Goal: Information Seeking & Learning: Learn about a topic

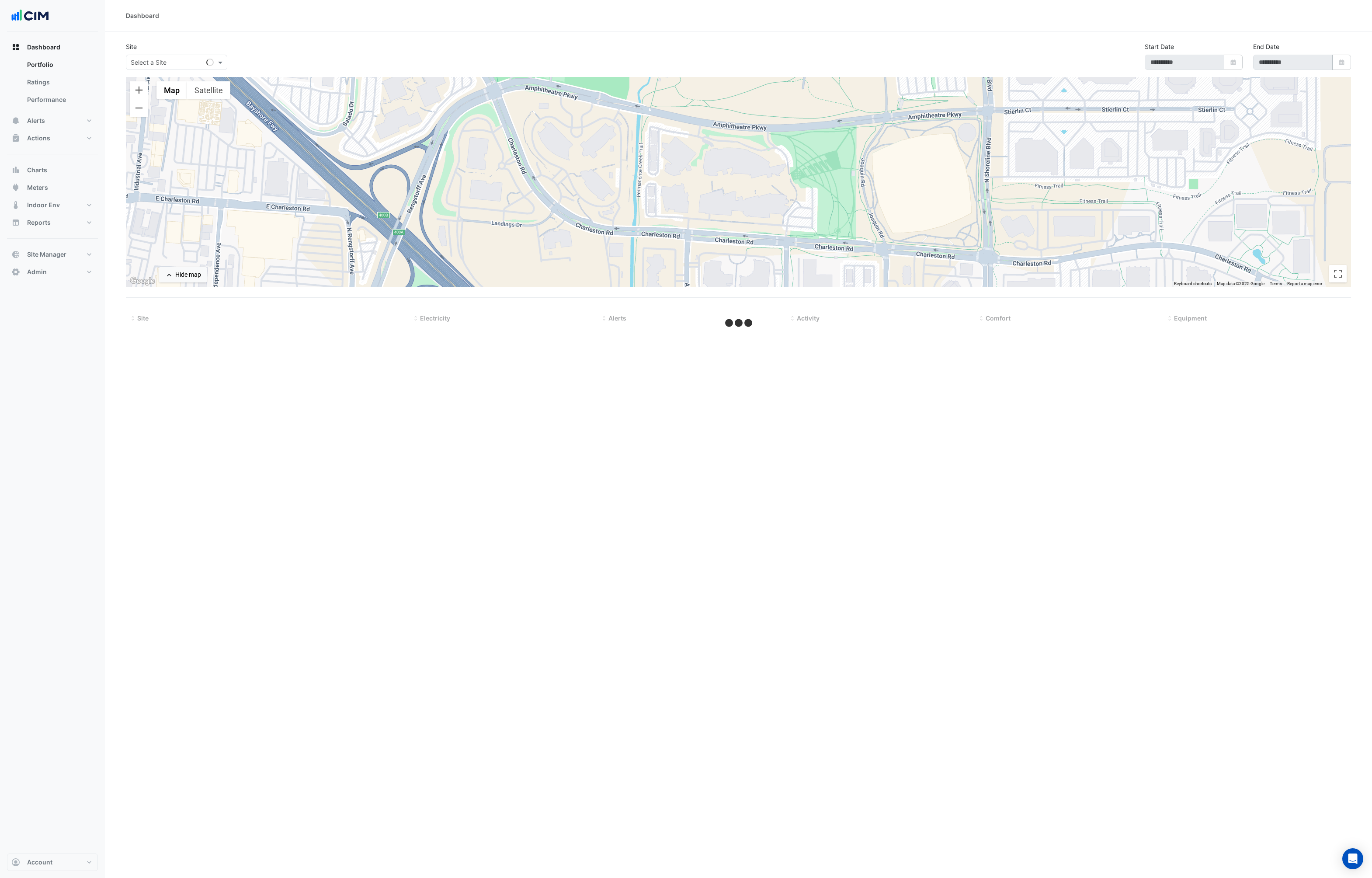
type input "**********"
select select "***"
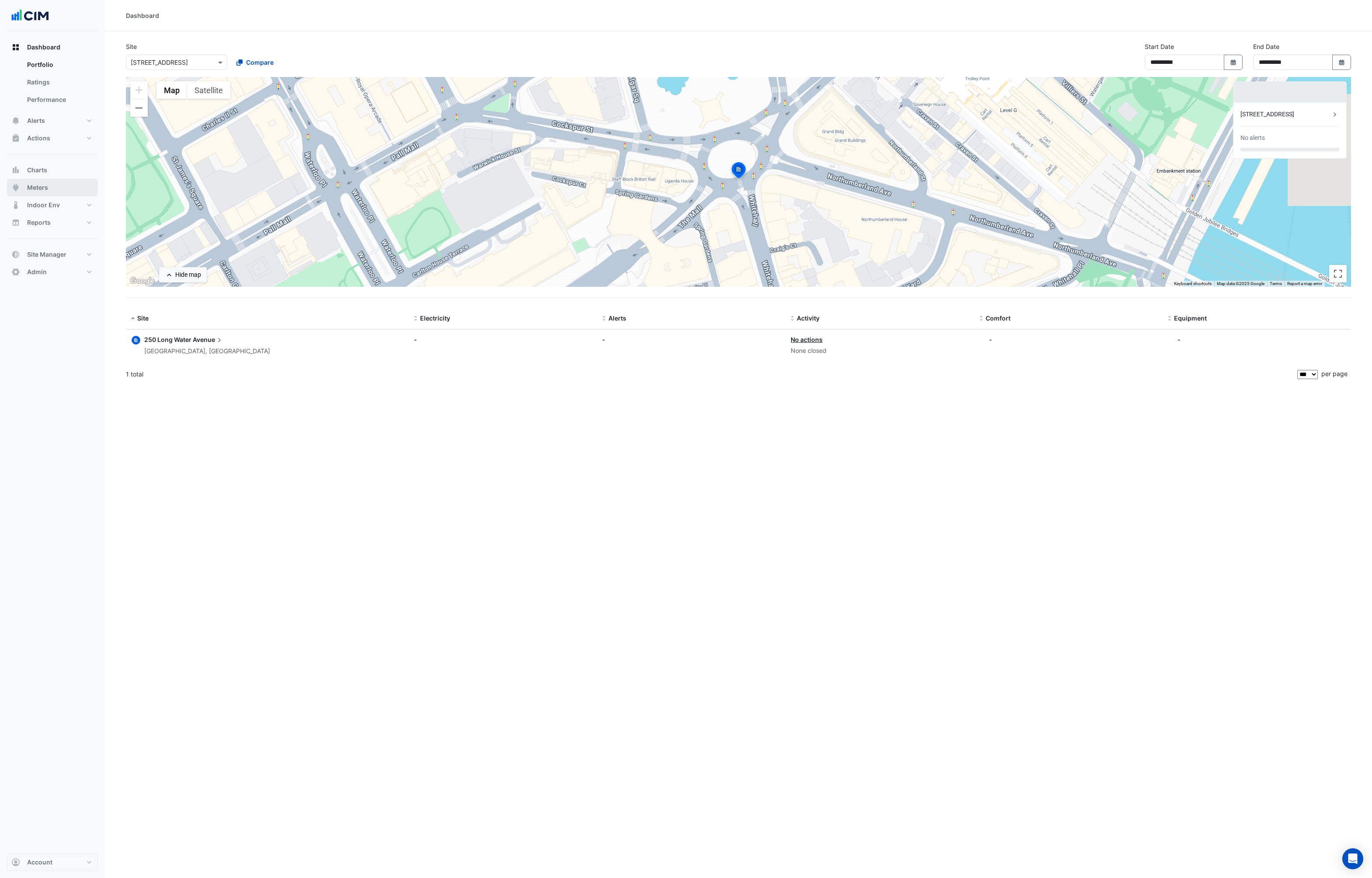
click at [61, 187] on button "Meters" at bounding box center [52, 188] width 91 height 18
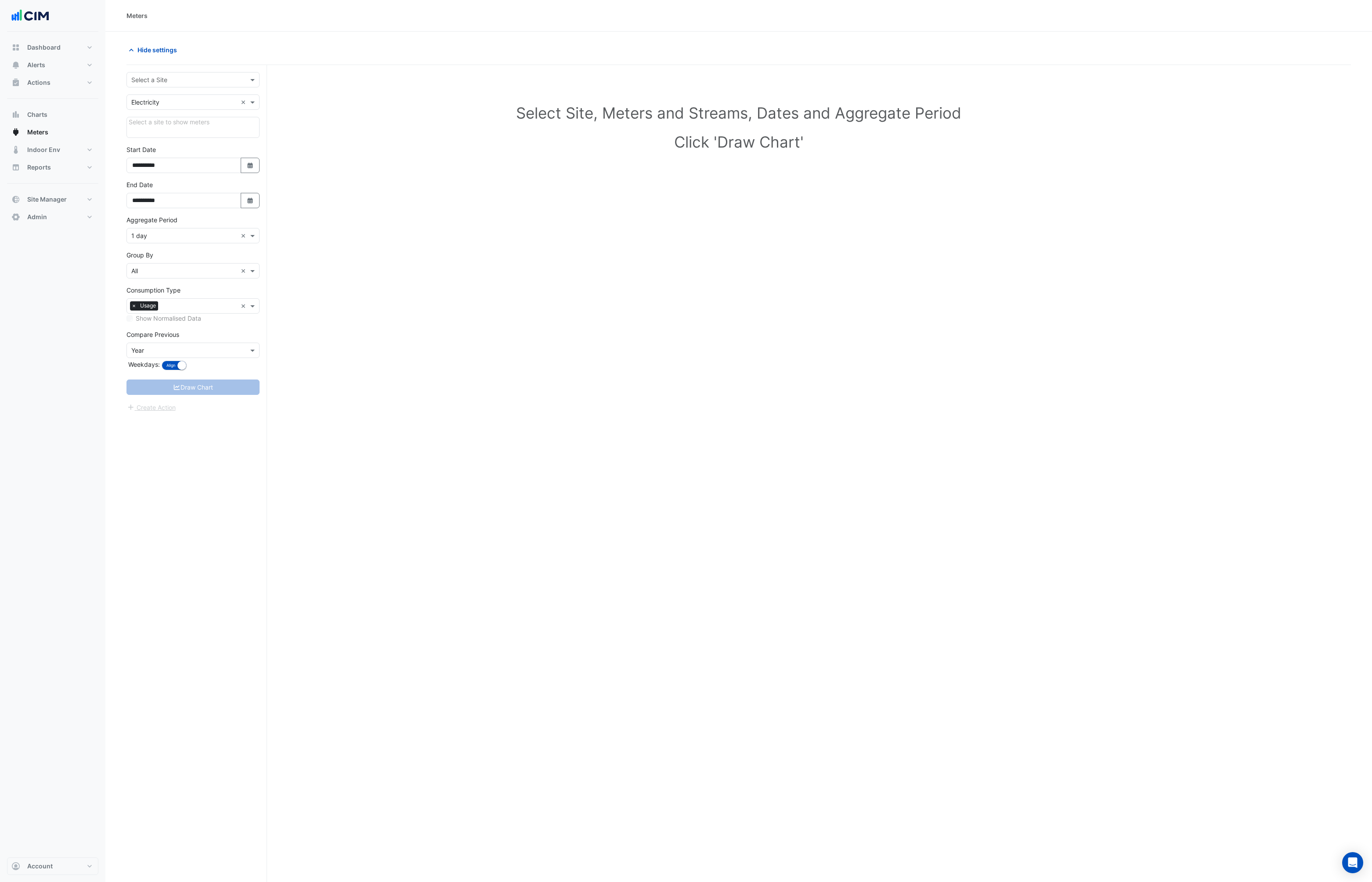
click at [172, 74] on div "Select a Site" at bounding box center [193, 79] width 133 height 15
click at [185, 75] on input "text" at bounding box center [184, 80] width 106 height 9
click at [202, 75] on input "text" at bounding box center [184, 80] width 106 height 9
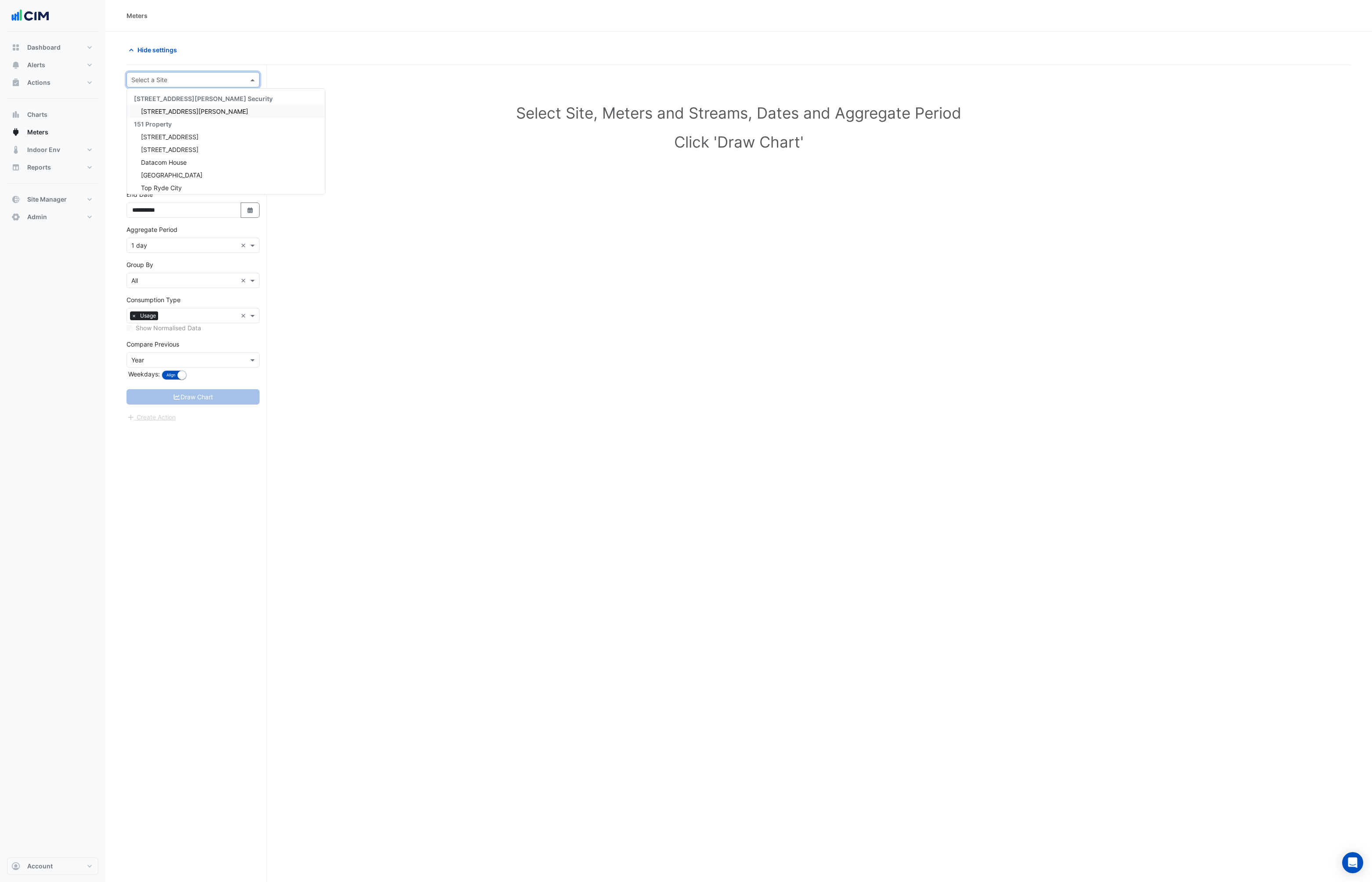
click at [184, 75] on input "text" at bounding box center [184, 80] width 106 height 9
type input "*****"
click at [171, 105] on div "[GEOGRAPHIC_DATA]" at bounding box center [193, 112] width 134 height 12
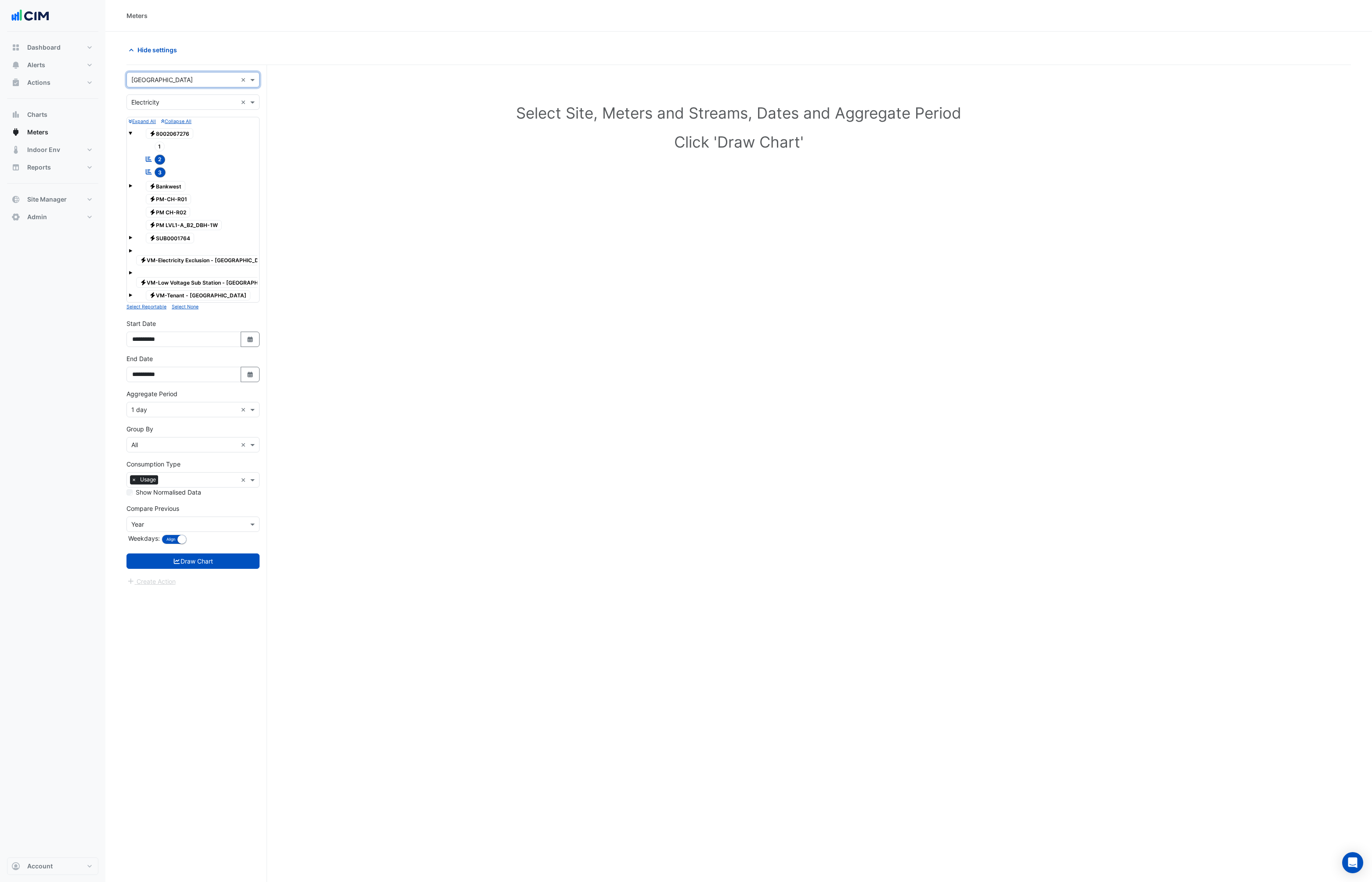
click at [190, 412] on input "text" at bounding box center [184, 410] width 106 height 9
click at [145, 474] on span "1 hour" at bounding box center [143, 473] width 18 height 7
click at [164, 414] on input "text" at bounding box center [184, 410] width 106 height 9
click at [150, 484] on div "1 day" at bounding box center [192, 486] width 132 height 12
click at [193, 566] on button "Draw Chart" at bounding box center [193, 561] width 133 height 15
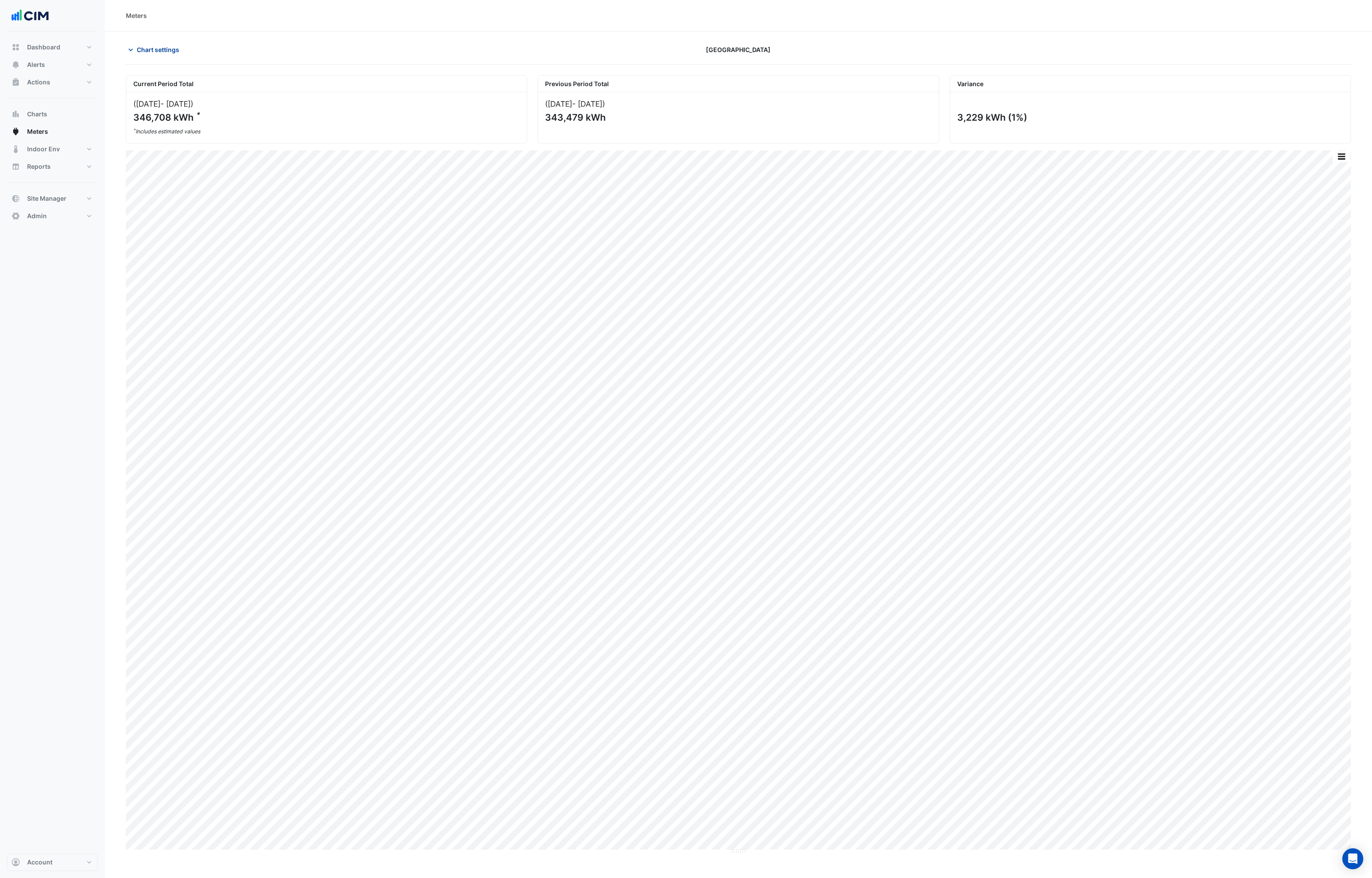
click at [136, 45] on button "Chart settings" at bounding box center [155, 49] width 59 height 15
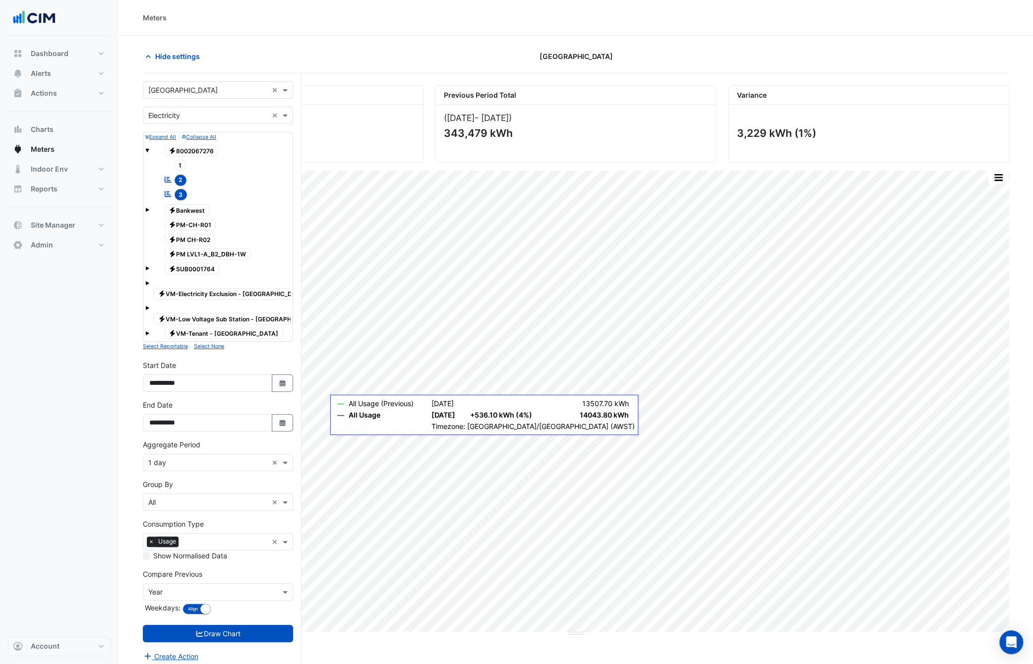
click at [188, 499] on input "text" at bounding box center [208, 502] width 120 height 10
click at [173, 523] on span "Stream" at bounding box center [162, 522] width 23 height 8
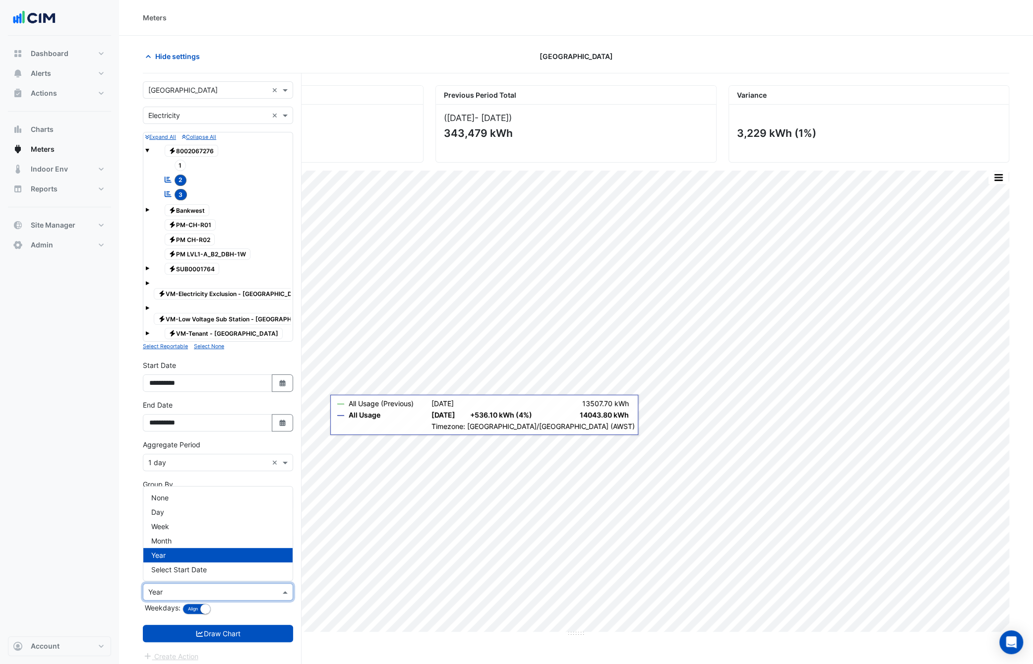
click at [167, 589] on input "text" at bounding box center [208, 592] width 120 height 10
click at [169, 498] on div "None" at bounding box center [217, 498] width 149 height 14
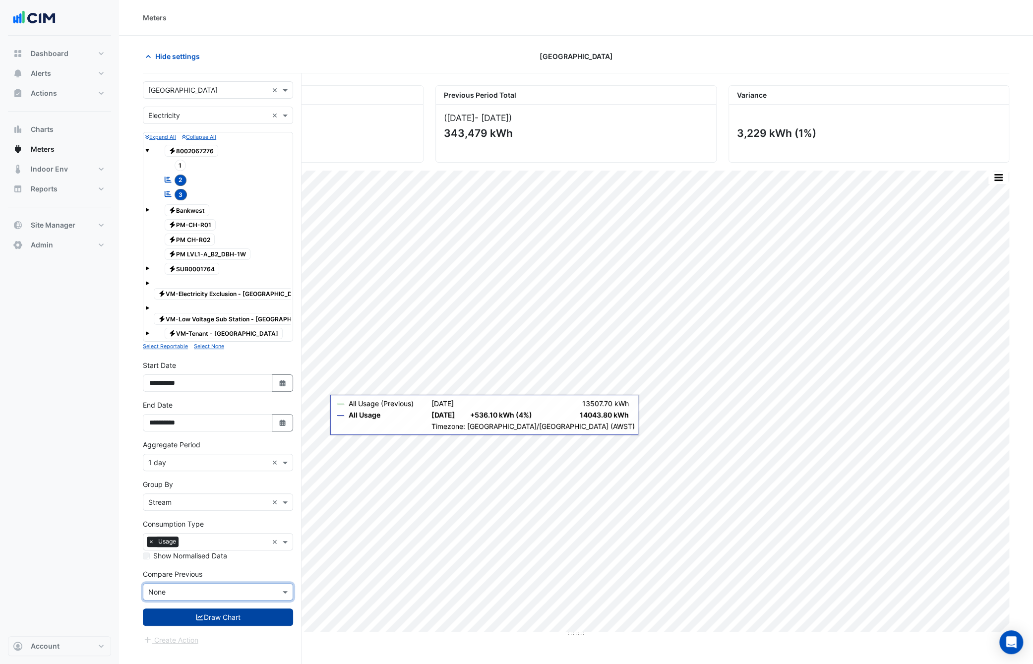
click at [186, 619] on button "Draw Chart" at bounding box center [218, 617] width 150 height 17
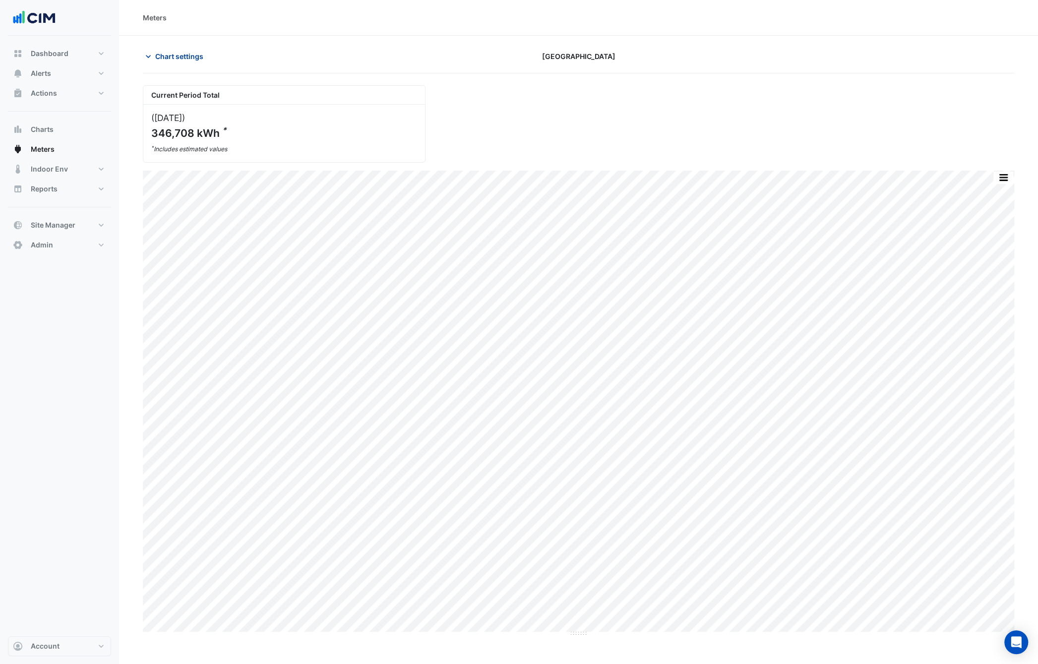
click at [148, 48] on button "Chart settings" at bounding box center [176, 56] width 67 height 17
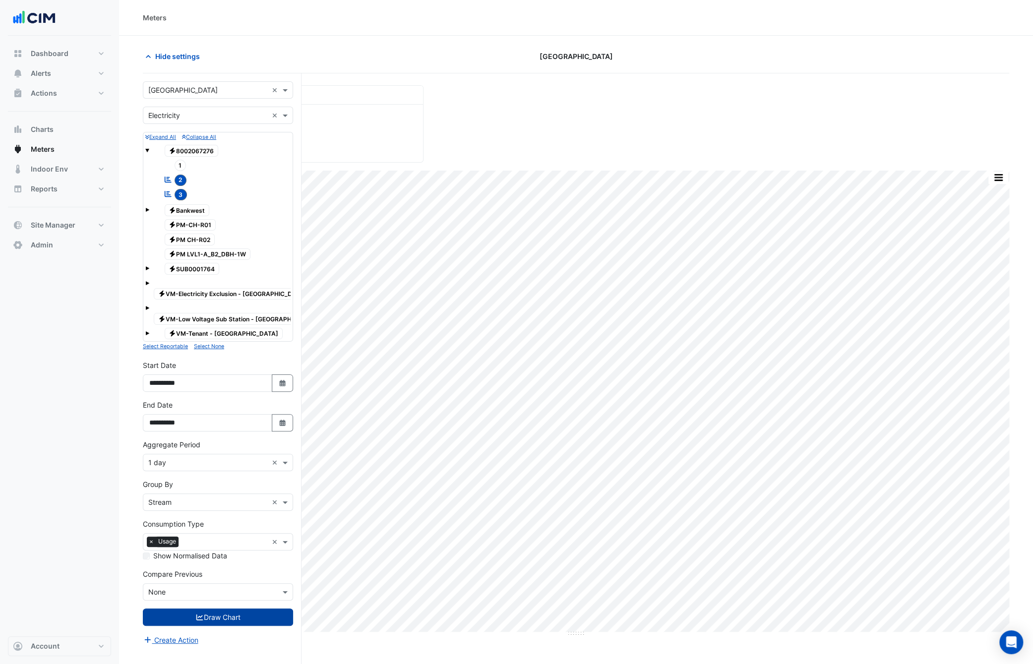
click at [222, 615] on button "Draw Chart" at bounding box center [218, 617] width 150 height 17
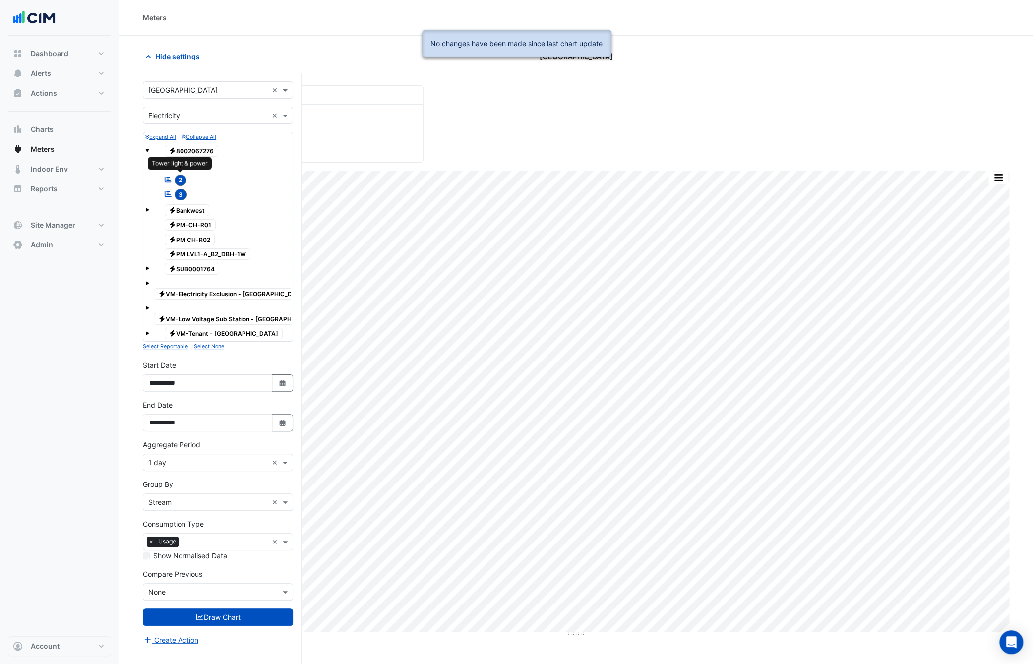
click at [176, 177] on span "2" at bounding box center [181, 180] width 12 height 11
click at [194, 621] on button "Draw Chart" at bounding box center [218, 617] width 150 height 17
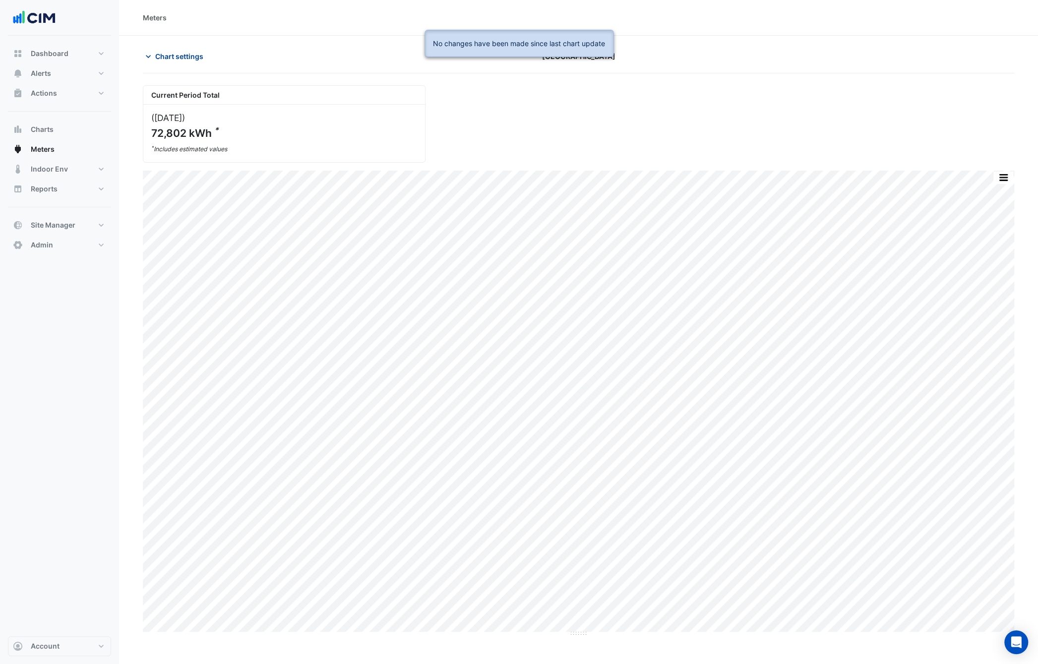
click at [146, 55] on icon "button" at bounding box center [148, 57] width 10 height 10
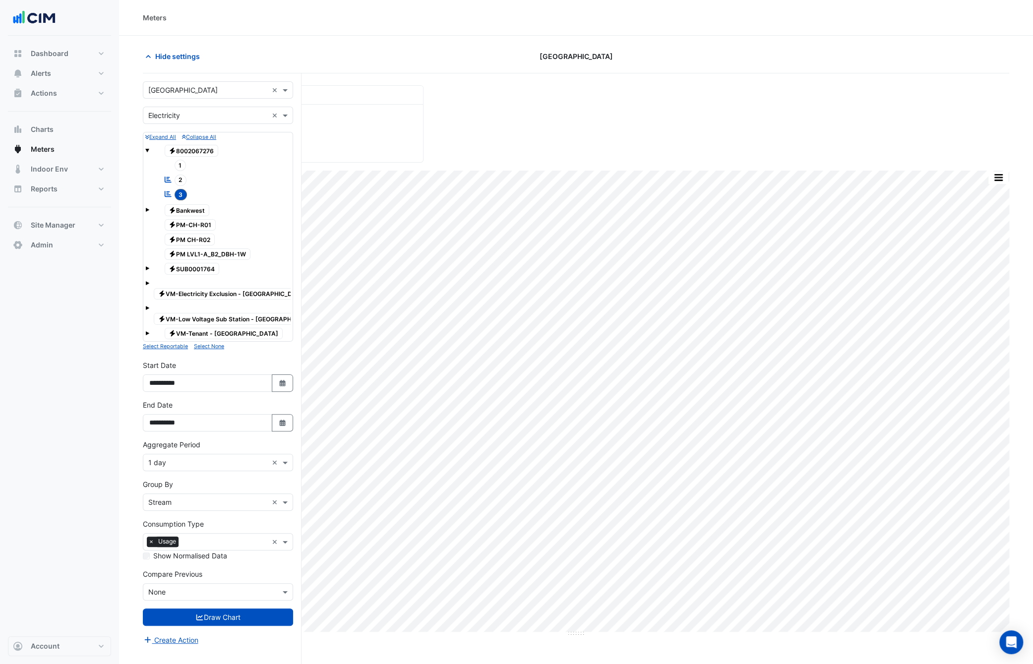
click at [183, 173] on div "Reportable 2" at bounding box center [175, 180] width 28 height 14
click at [207, 618] on button "Draw Chart" at bounding box center [218, 617] width 150 height 17
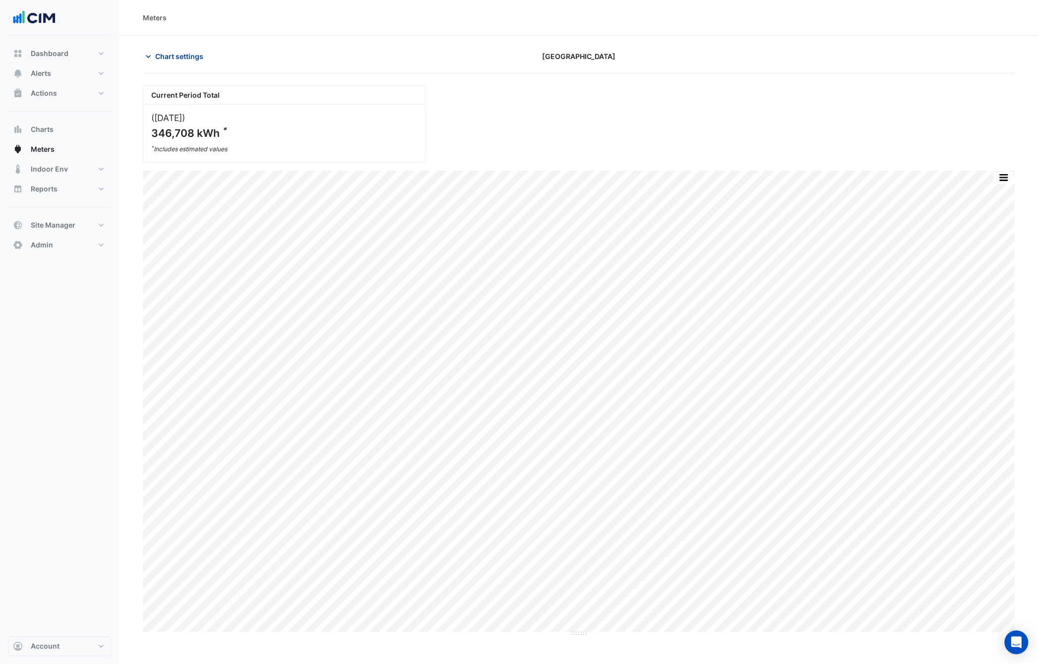
click at [155, 60] on span "Chart settings" at bounding box center [179, 56] width 48 height 10
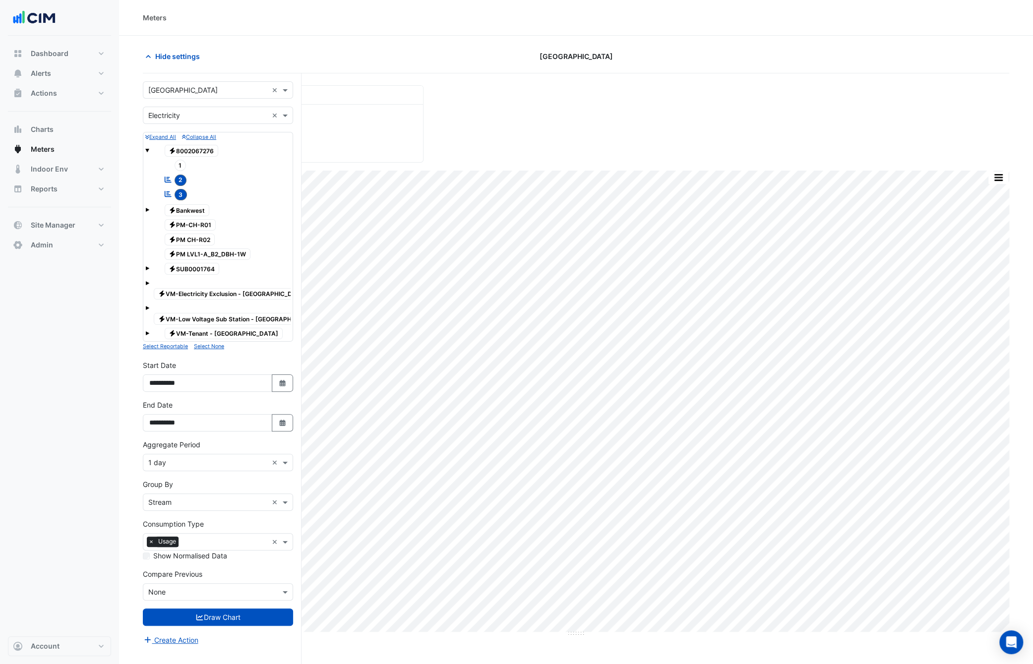
click at [302, 46] on section "Hide settings [GEOGRAPHIC_DATA] Current Period Total ([DATE] ) 346,708 kWh * * …" at bounding box center [576, 369] width 914 height 666
click at [174, 54] on span "Hide settings" at bounding box center [177, 56] width 45 height 10
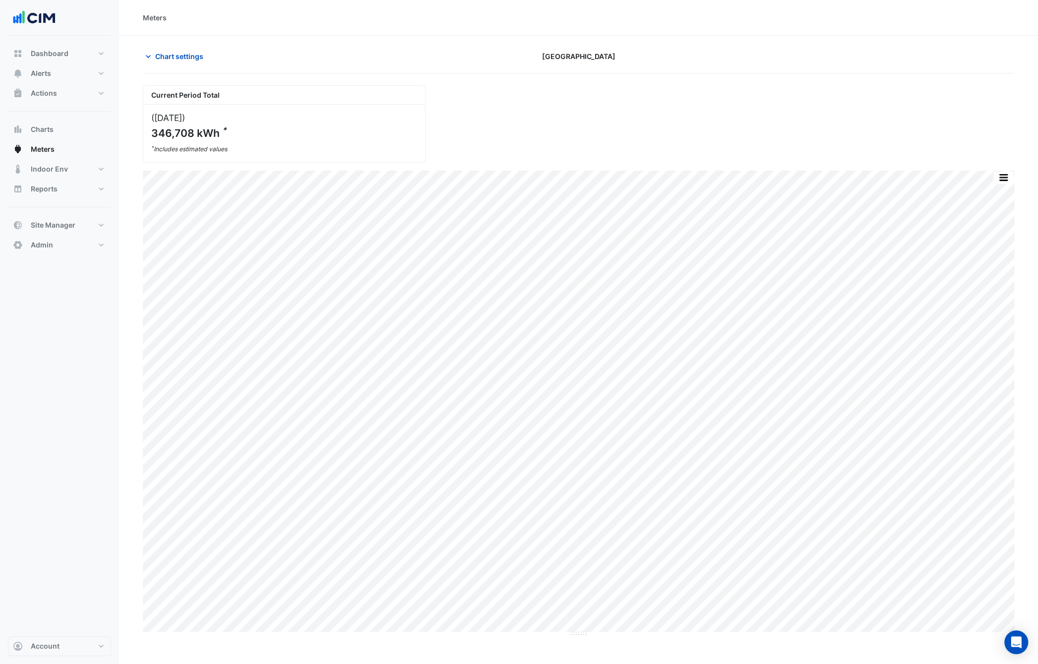
click at [226, 127] on div "346,708 kWh *" at bounding box center [283, 133] width 264 height 12
click at [232, 128] on div "346,708 kWh *" at bounding box center [283, 133] width 264 height 12
drag, startPoint x: 228, startPoint y: 130, endPoint x: 222, endPoint y: 127, distance: 6.7
click at [222, 127] on div "346,708 kWh *" at bounding box center [283, 133] width 264 height 12
click at [225, 129] on sup "*" at bounding box center [224, 129] width 4 height 9
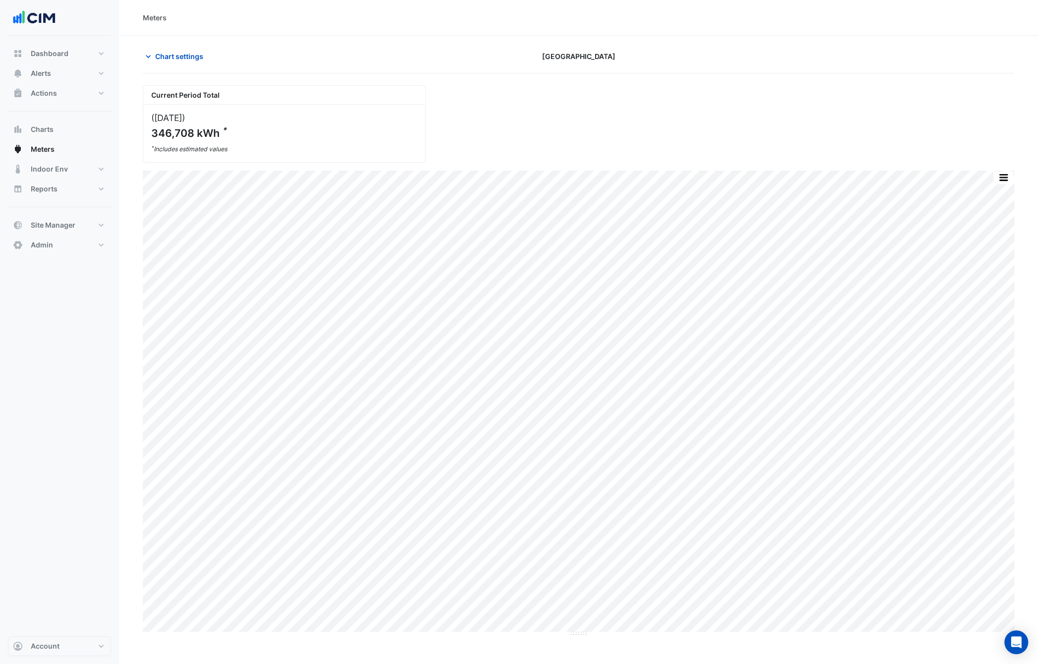
click at [224, 128] on div "346,708 kWh *" at bounding box center [283, 133] width 264 height 12
click at [144, 56] on icon "button" at bounding box center [148, 57] width 10 height 10
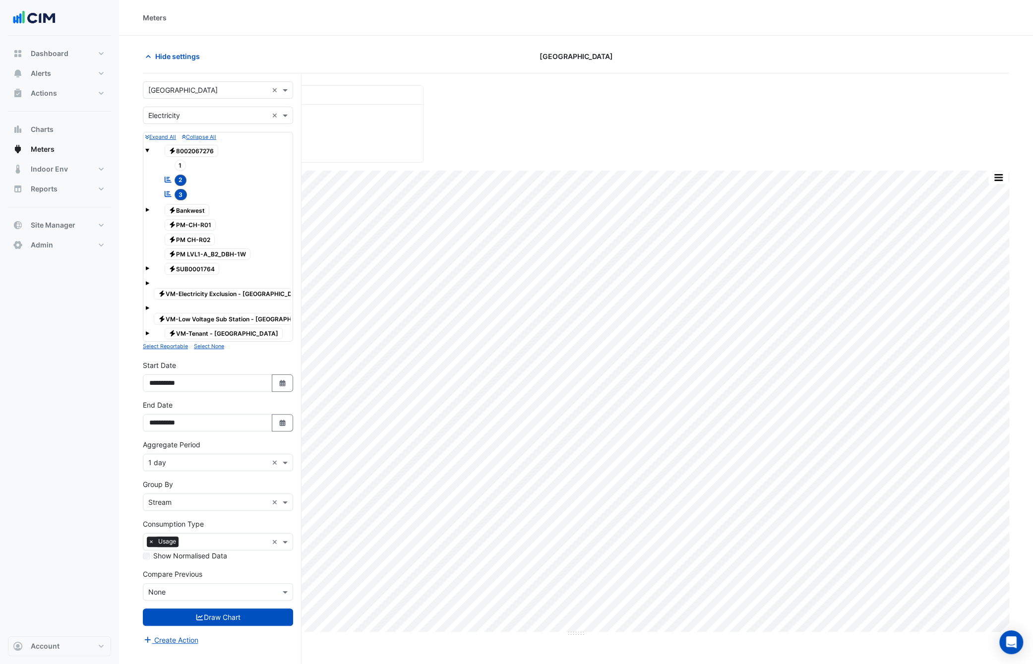
click at [182, 94] on div "× [GEOGRAPHIC_DATA]" at bounding box center [182, 90] width 69 height 10
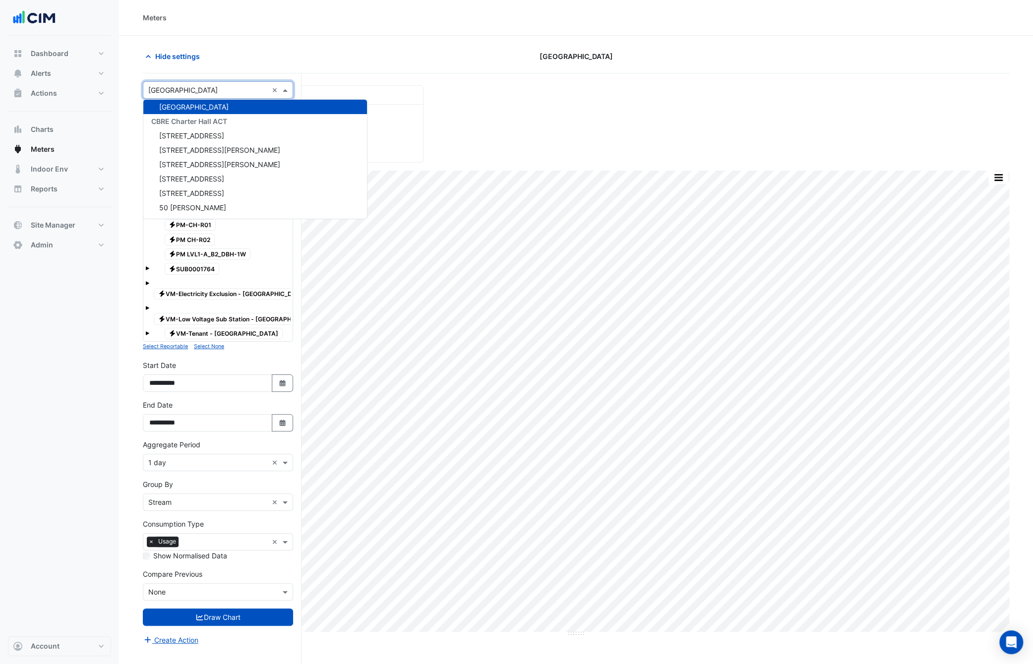
click at [183, 89] on input "text" at bounding box center [208, 90] width 120 height 10
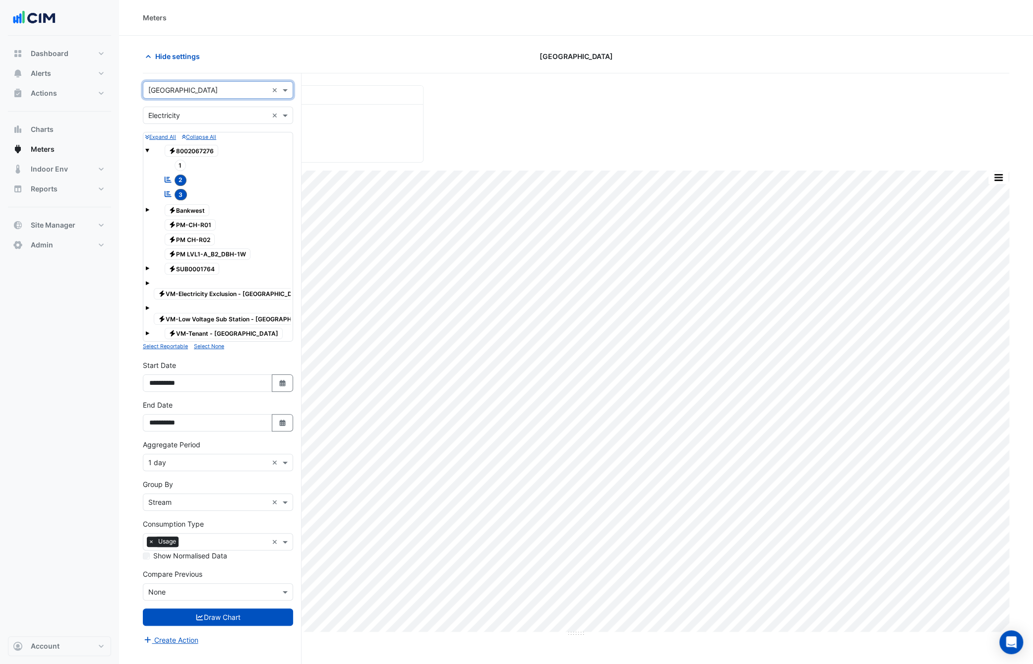
click at [168, 118] on input "text" at bounding box center [208, 116] width 120 height 10
click at [160, 148] on span "Gas" at bounding box center [157, 150] width 12 height 8
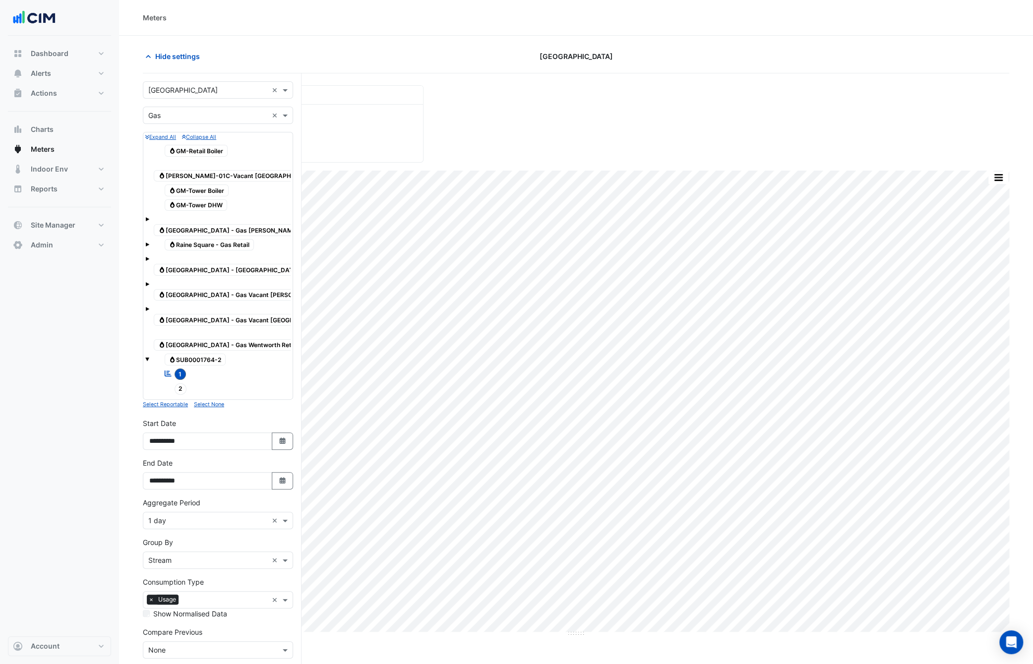
click at [198, 672] on icon "submit" at bounding box center [199, 675] width 9 height 7
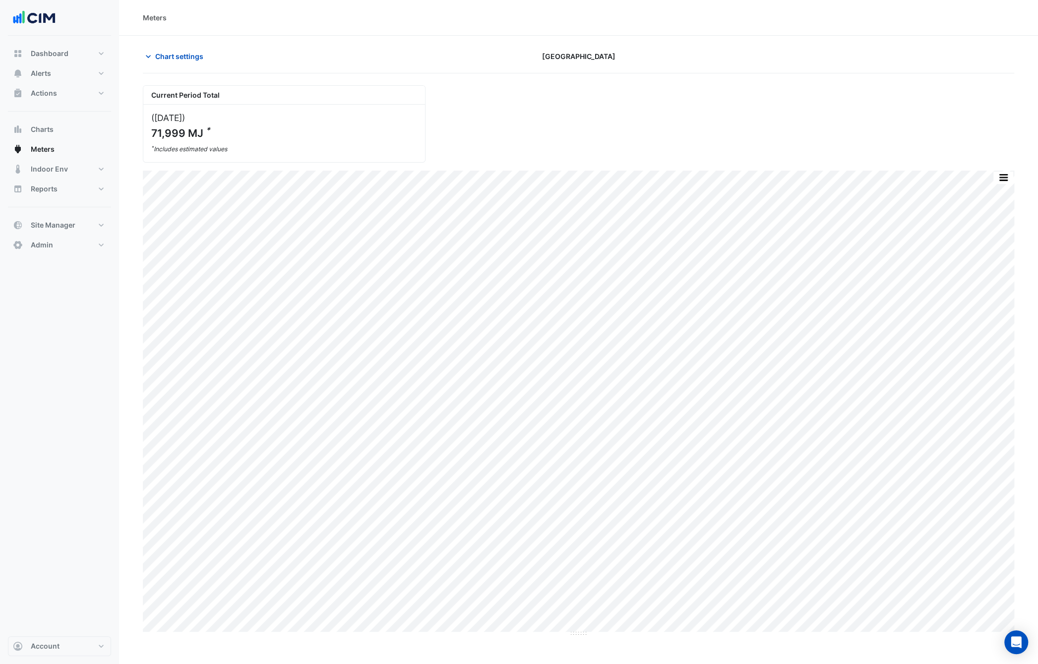
click at [144, 46] on section "Chart settings [GEOGRAPHIC_DATA] Current Period Total ([DATE] ) 71,999 MJ * * I…" at bounding box center [578, 336] width 919 height 601
click at [148, 55] on icon "button" at bounding box center [148, 57] width 10 height 10
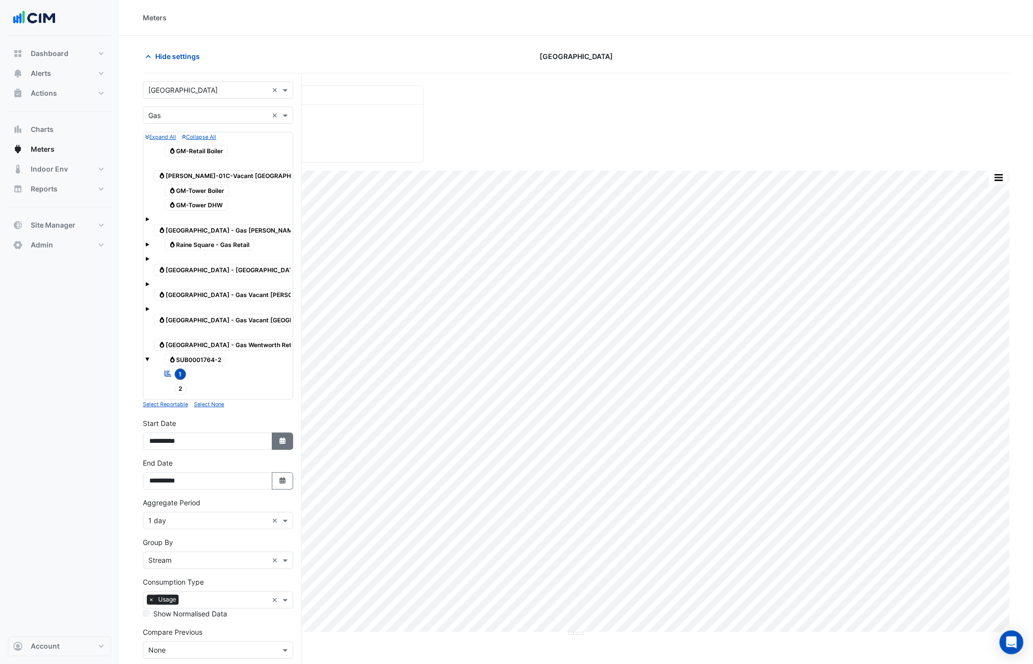
click at [282, 437] on icon "button" at bounding box center [282, 440] width 6 height 6
select select "*"
select select "****"
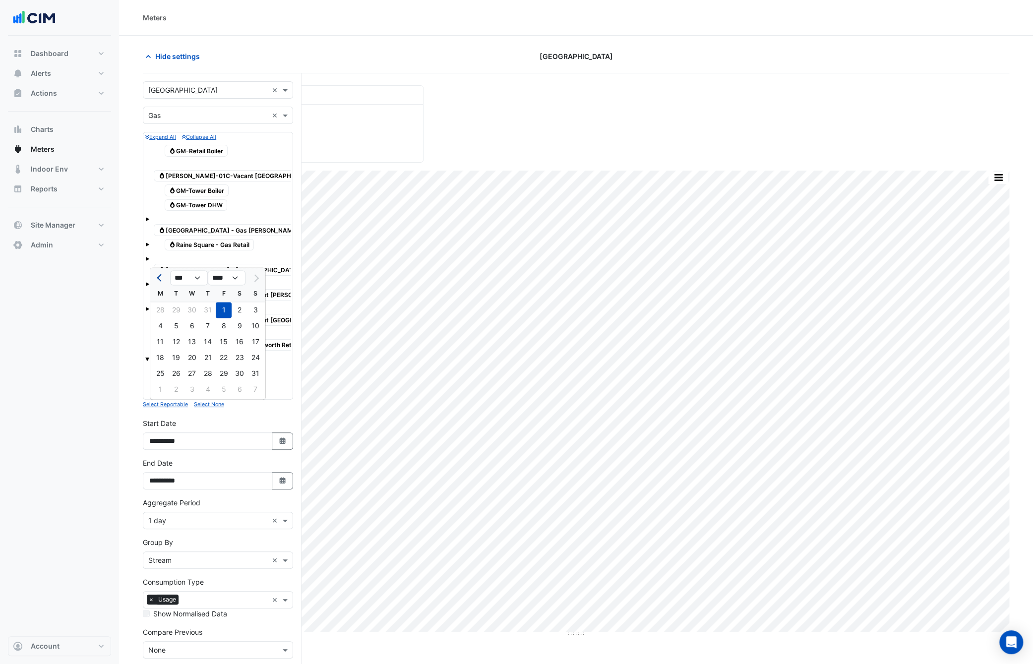
click at [157, 276] on button "Previous month" at bounding box center [160, 278] width 12 height 16
select select "*"
click at [178, 306] on div "1" at bounding box center [176, 310] width 16 height 16
type input "**********"
click at [246, 667] on button "Draw Chart" at bounding box center [218, 675] width 150 height 17
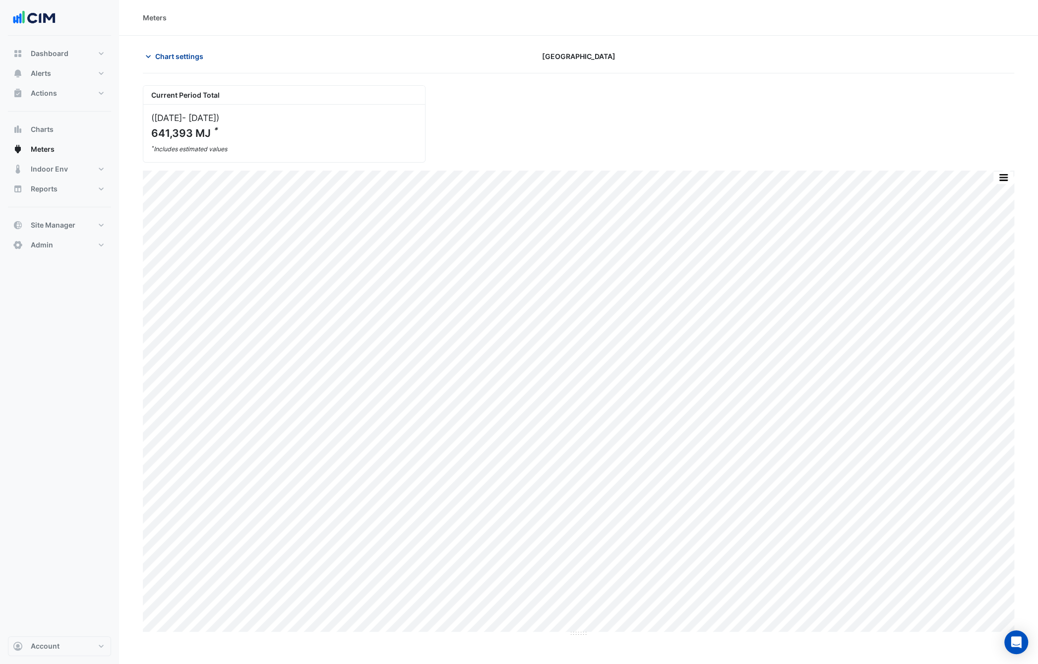
click at [143, 55] on icon "button" at bounding box center [148, 57] width 10 height 10
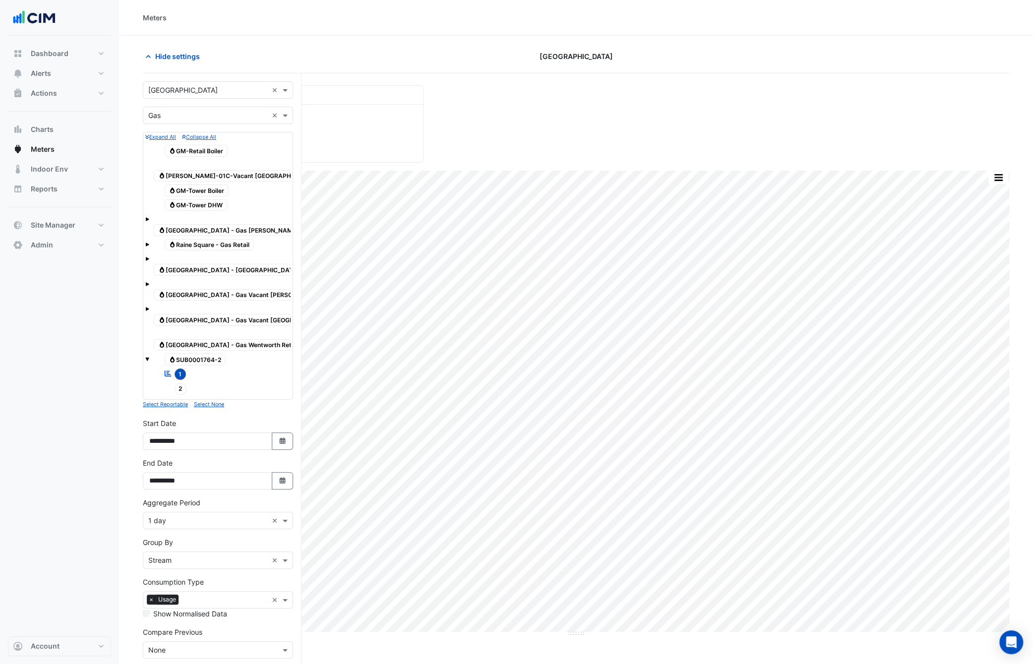
click at [171, 512] on div "× 1 day ×" at bounding box center [218, 520] width 150 height 17
click at [175, 552] on div "1 hour" at bounding box center [217, 553] width 149 height 14
click at [206, 667] on button "Draw Chart" at bounding box center [218, 675] width 150 height 17
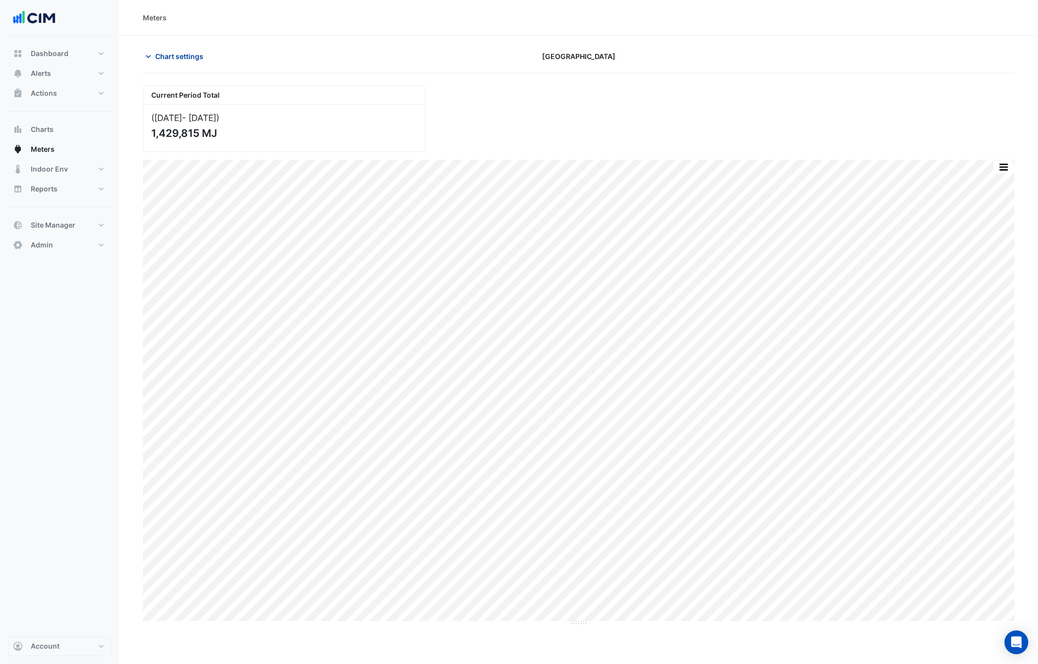
click at [153, 60] on icon "button" at bounding box center [148, 57] width 10 height 10
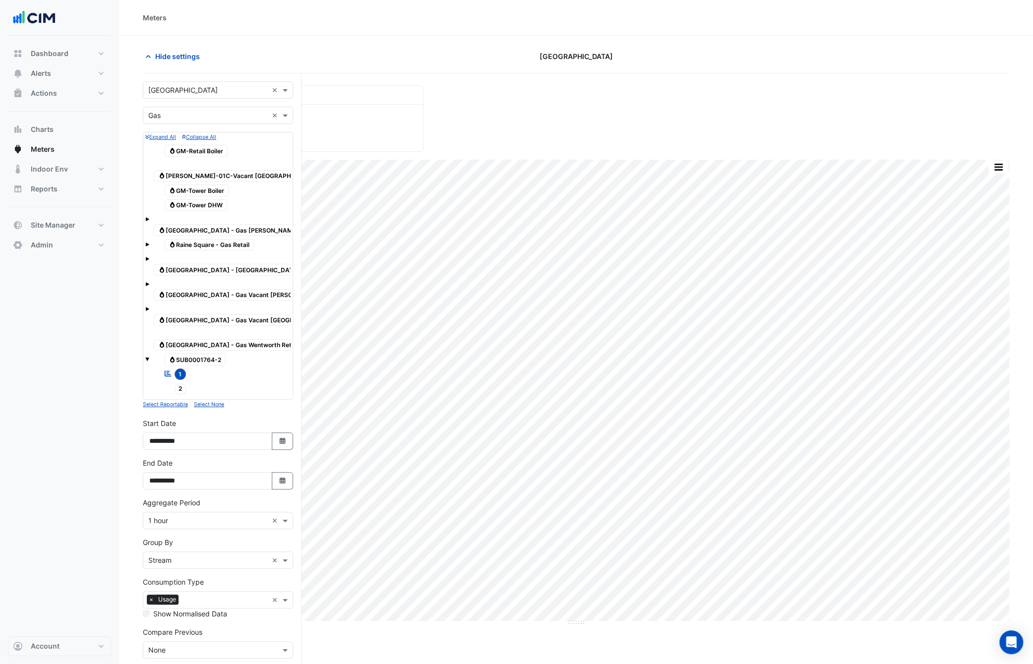
click at [764, 620] on div "Print Save as JPEG Save as PNG Pivot Data Table Export CSV - Flat Export CSV - …" at bounding box center [576, 393] width 866 height 466
click at [276, 433] on button "Select Date" at bounding box center [283, 441] width 22 height 17
select select "*"
select select "****"
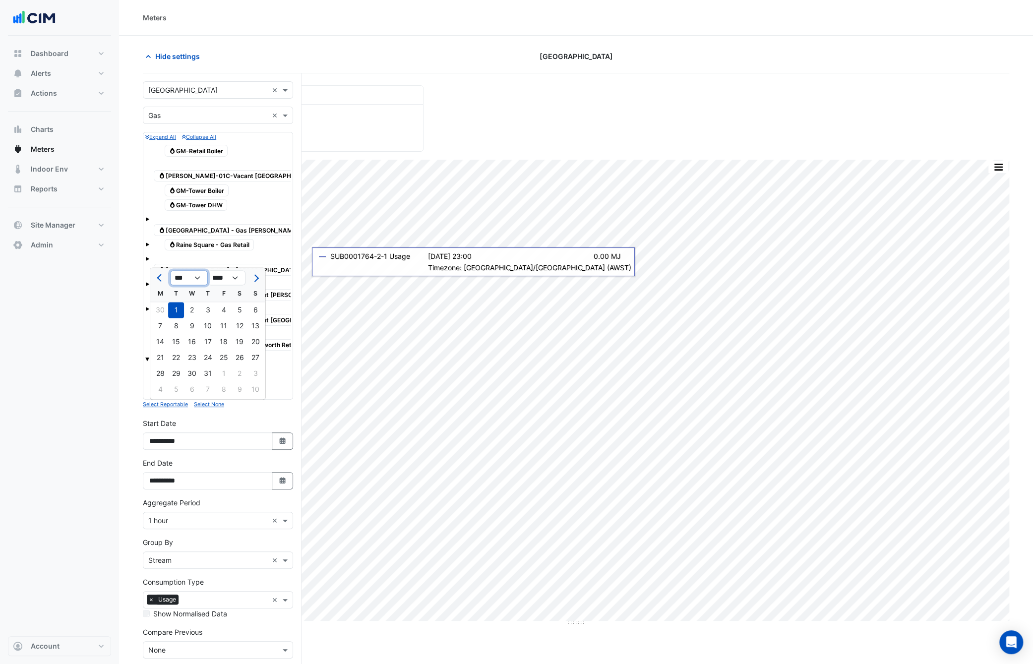
click at [200, 276] on select "*** *** *** *** *** *** *** ***" at bounding box center [189, 278] width 38 height 15
select select "*"
click at [170, 271] on select "*** *** *** *** *** *** *** ***" at bounding box center [189, 278] width 38 height 15
click at [222, 308] on div "1" at bounding box center [224, 310] width 16 height 16
type input "**********"
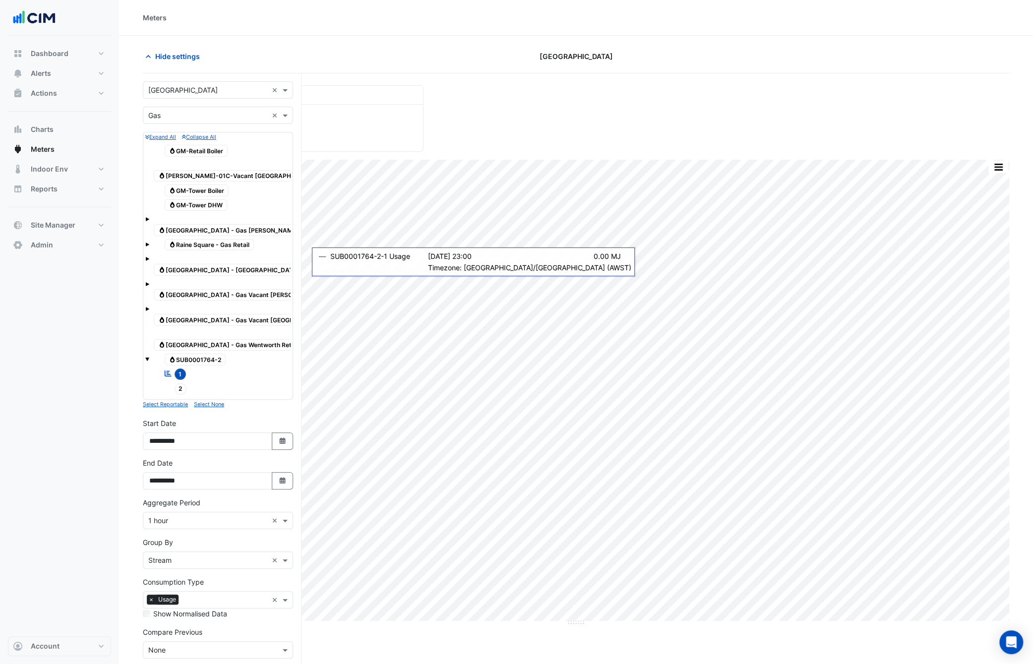
click at [234, 667] on button "Draw Chart" at bounding box center [218, 675] width 150 height 17
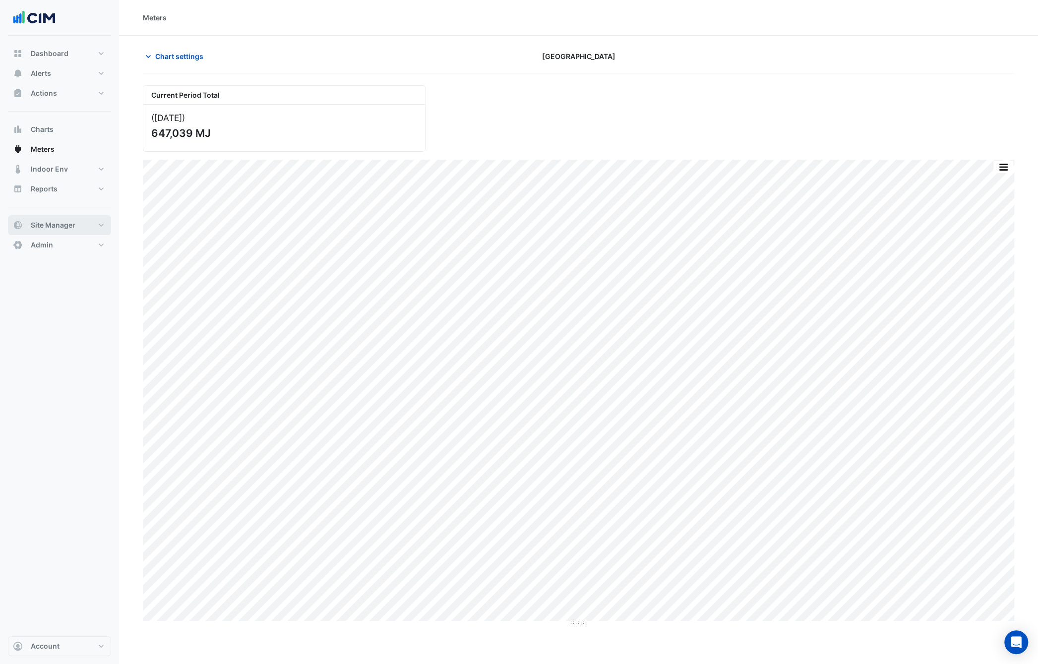
click at [63, 227] on span "Site Manager" at bounding box center [53, 225] width 45 height 10
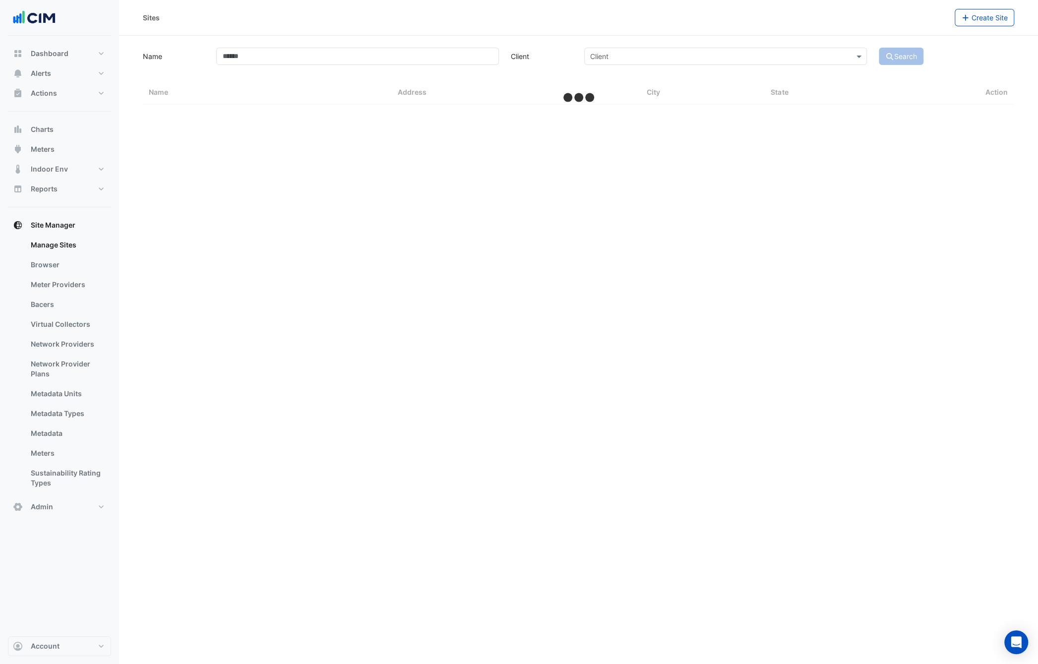
click at [243, 43] on section "Name Client Client Search Sites Name Sites Address Sites City Sites State Action" at bounding box center [578, 70] width 919 height 69
click at [243, 55] on input "Name" at bounding box center [357, 56] width 283 height 17
select select "***"
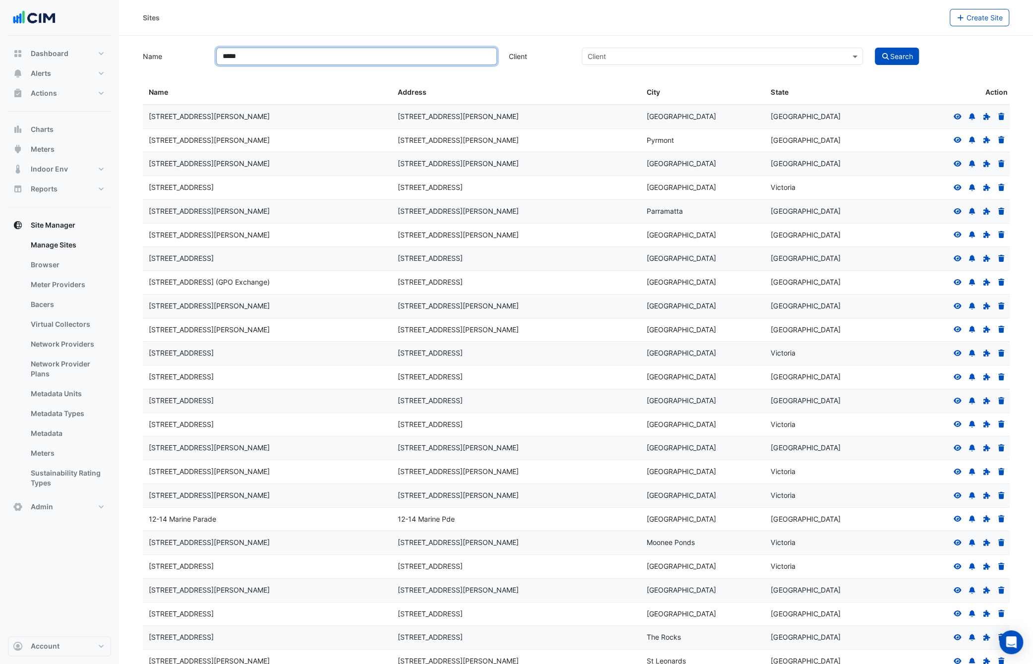
type input "*****"
click at [875, 48] on button "Search" at bounding box center [897, 56] width 45 height 17
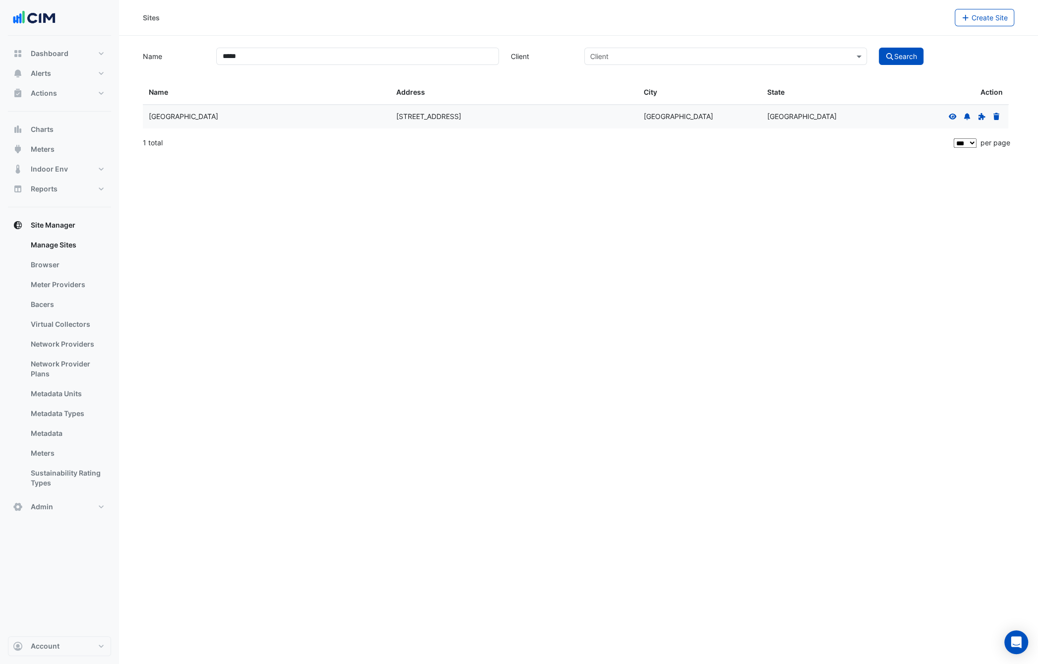
click at [948, 117] on icon at bounding box center [952, 116] width 9 height 7
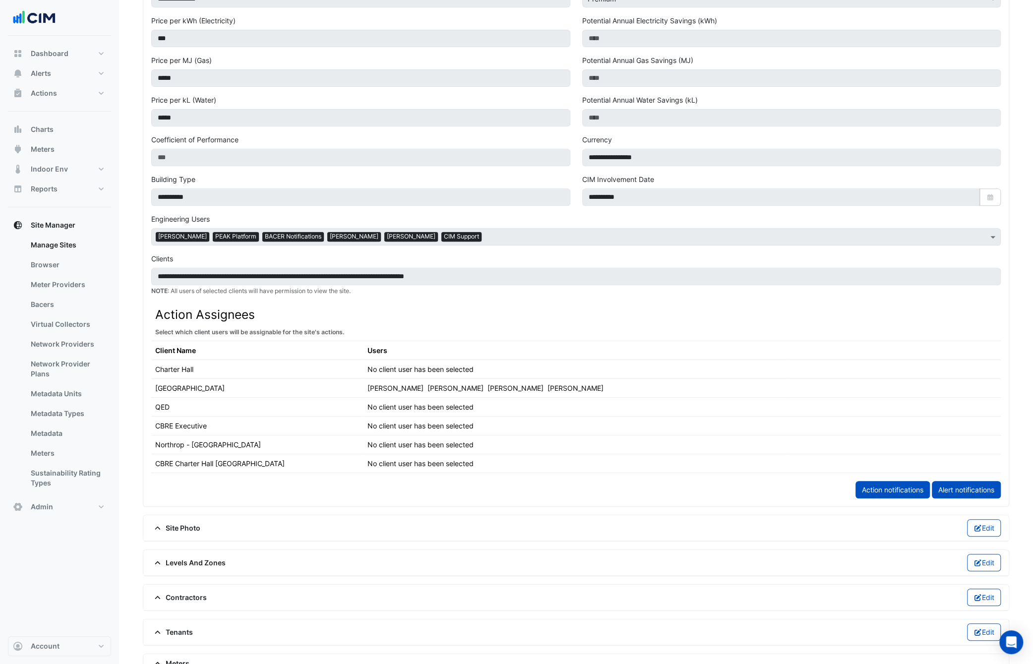
scroll to position [387, 0]
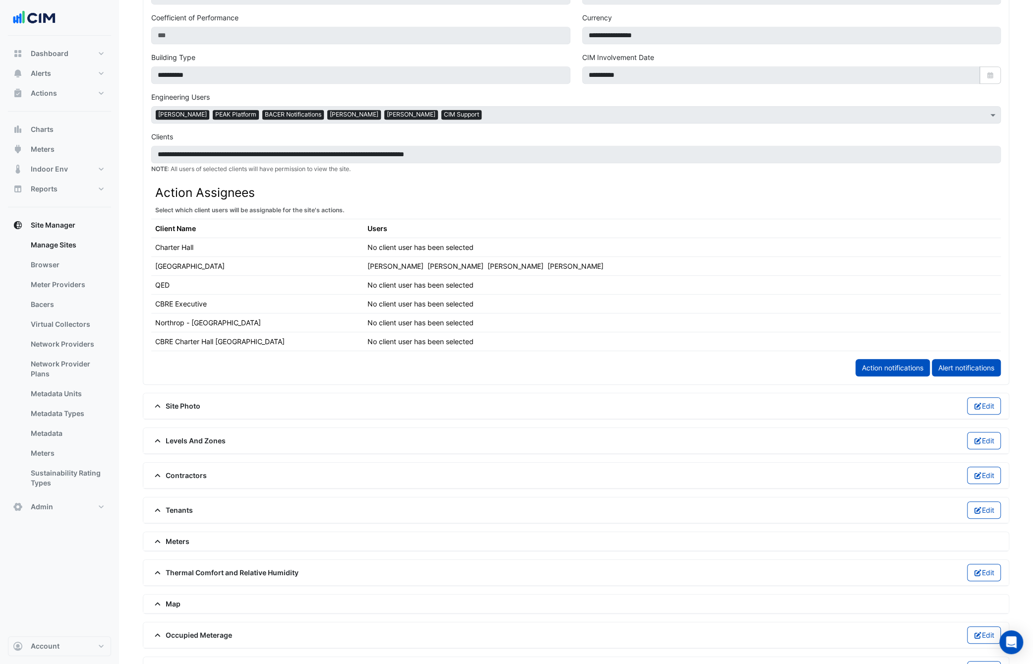
click at [161, 538] on icon at bounding box center [157, 541] width 9 height 7
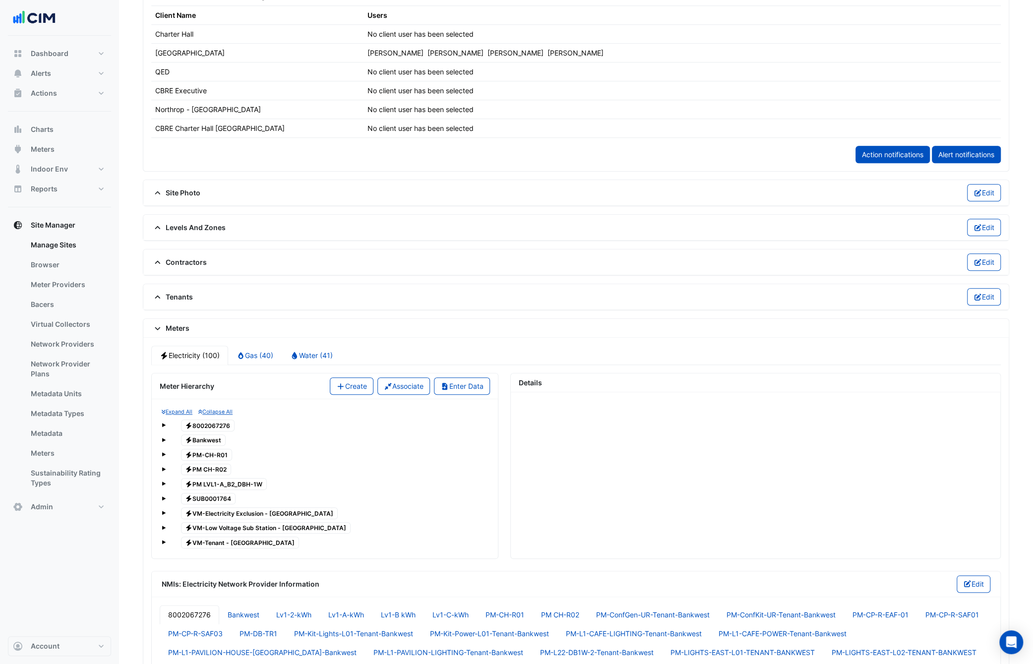
scroll to position [596, 0]
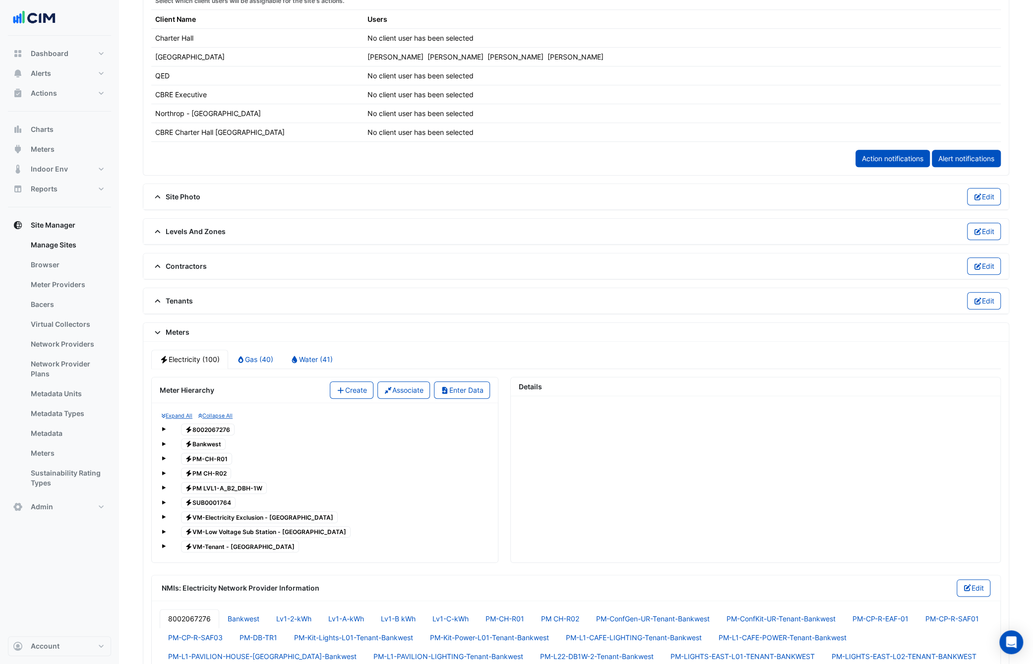
click at [163, 427] on span at bounding box center [164, 429] width 4 height 4
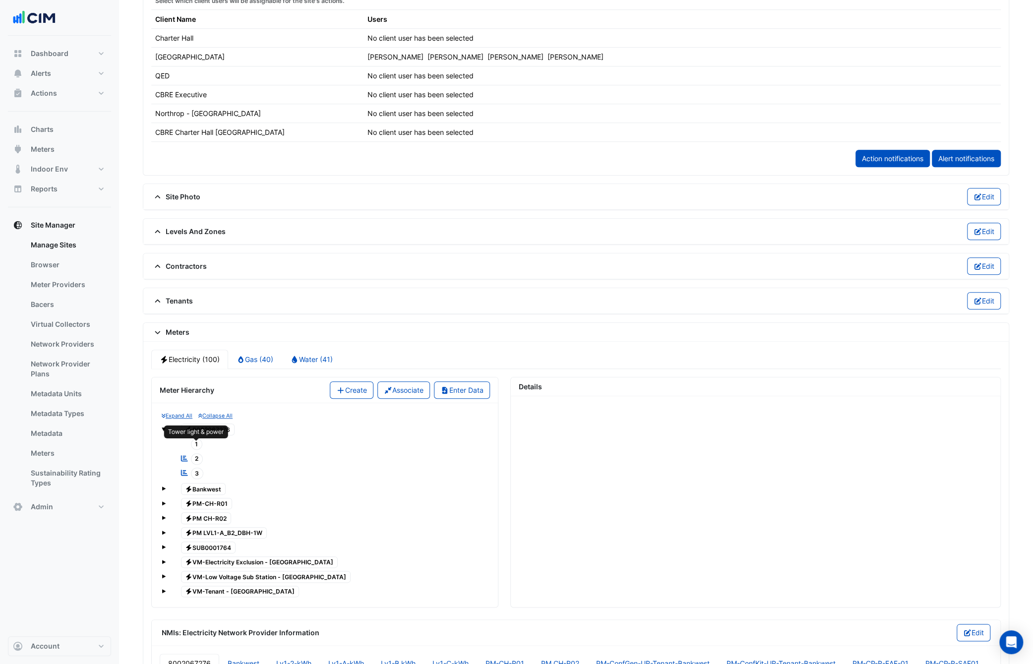
click at [194, 453] on span "2" at bounding box center [197, 458] width 12 height 11
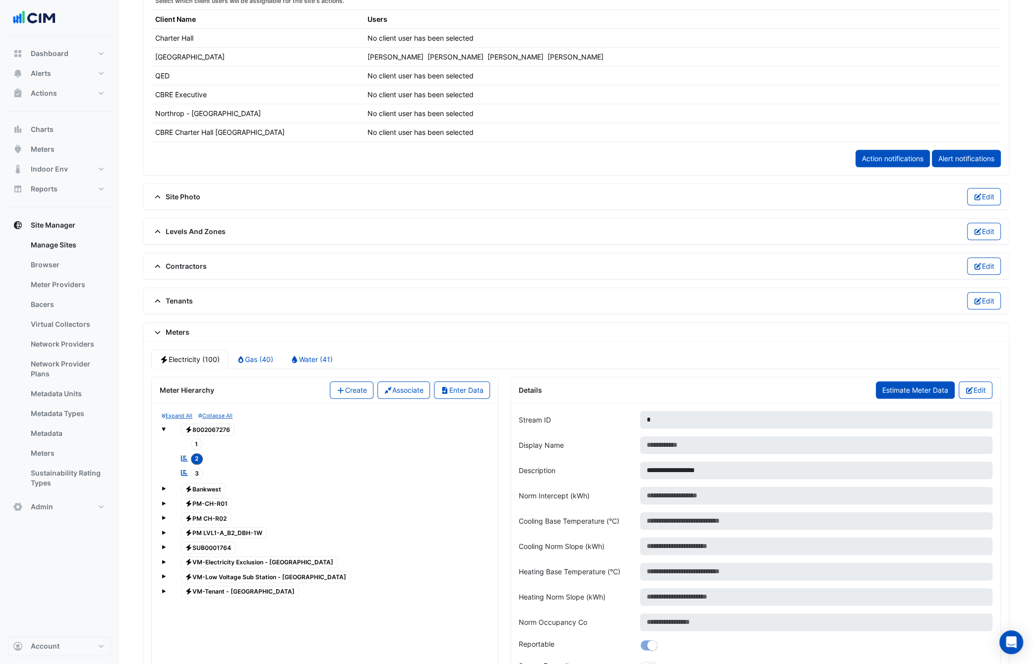
scroll to position [696, 0]
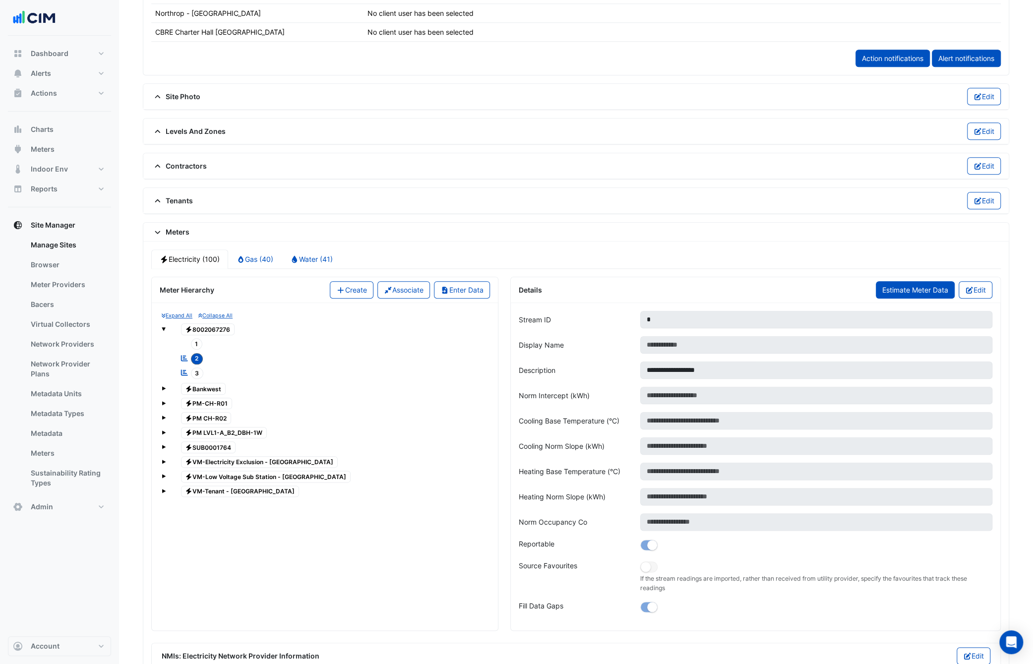
click at [907, 286] on span "Estimate Meter Data" at bounding box center [915, 290] width 66 height 8
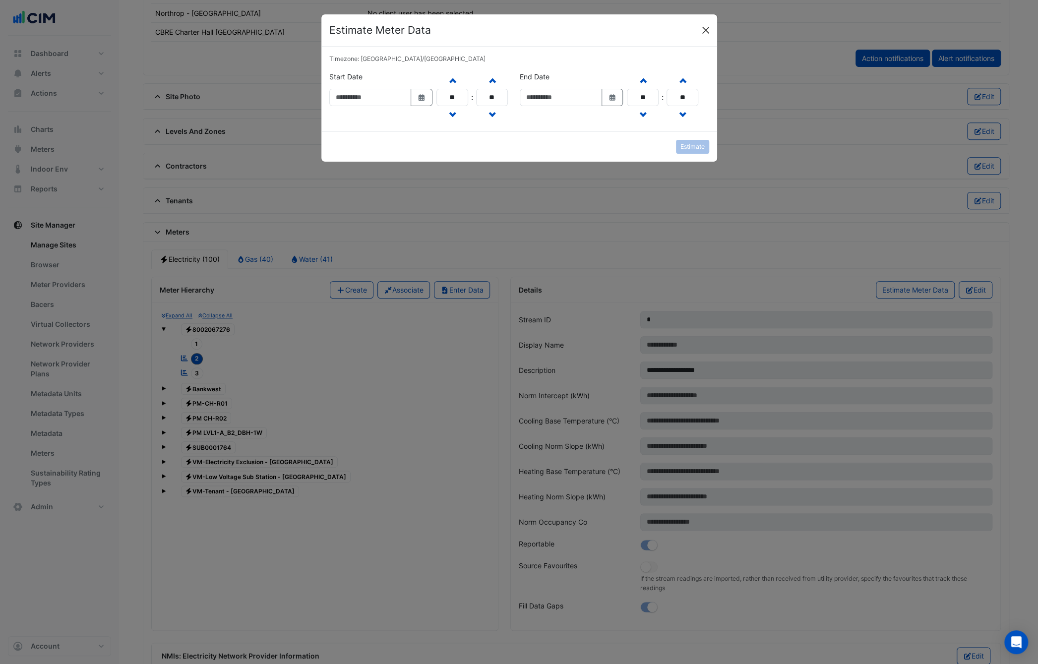
click at [709, 30] on button "Close" at bounding box center [705, 30] width 15 height 15
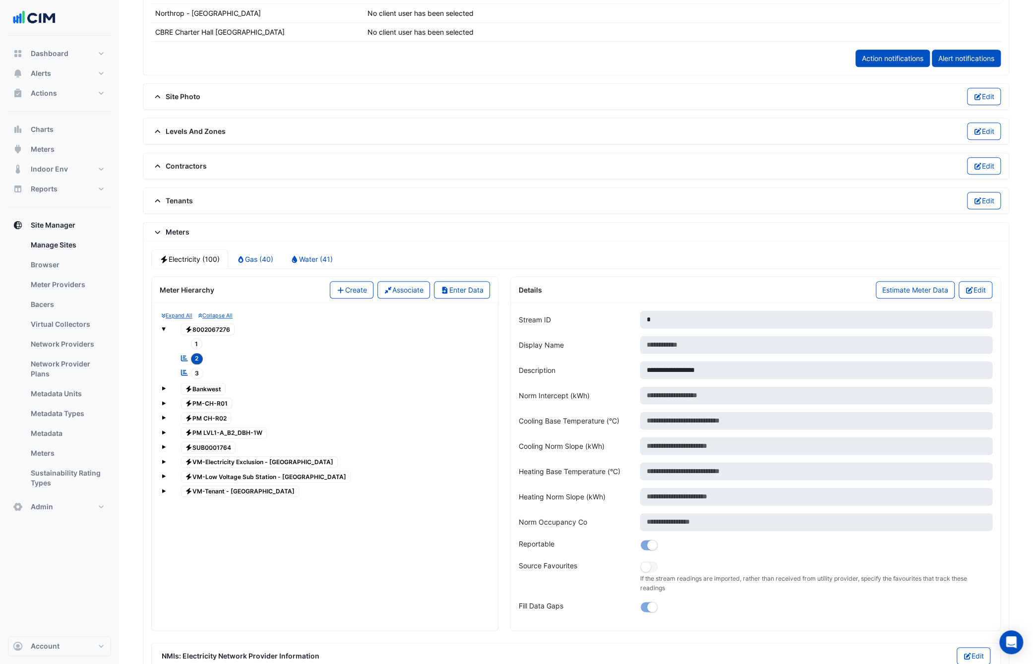
click at [785, 281] on div "Details Estimate Meter Data Edit" at bounding box center [756, 289] width 474 height 17
click at [192, 338] on span "1" at bounding box center [197, 343] width 12 height 11
click at [192, 353] on span "2" at bounding box center [197, 358] width 12 height 11
click at [198, 338] on span "1" at bounding box center [197, 343] width 12 height 11
